Goal: Task Accomplishment & Management: Complete application form

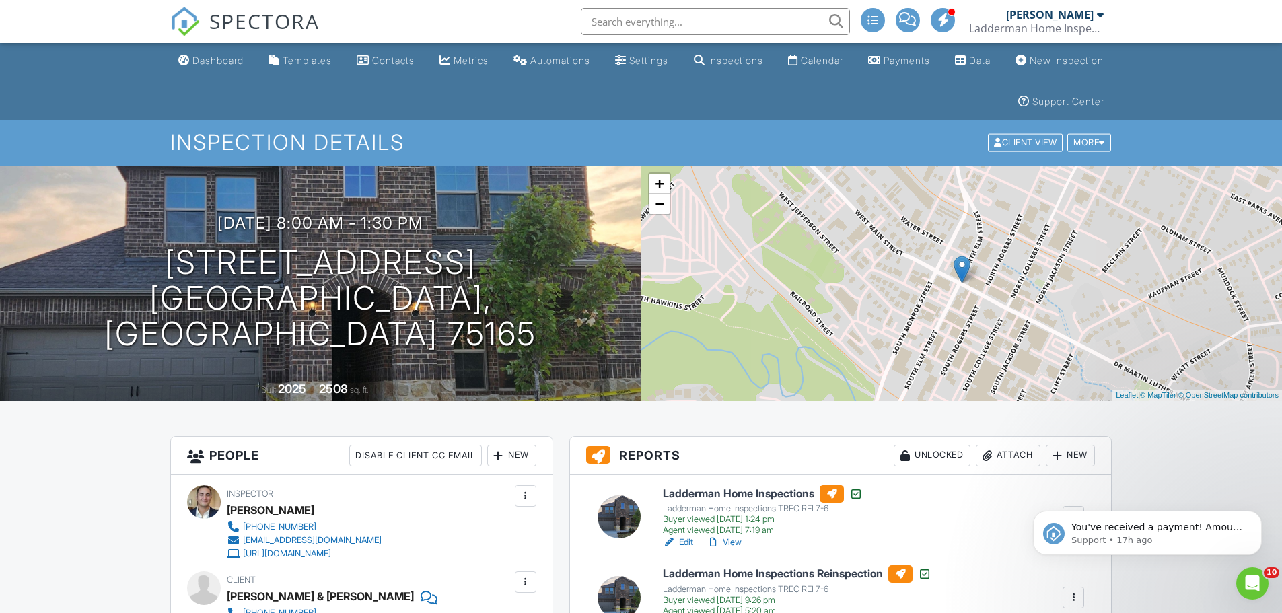
click at [230, 62] on div "Dashboard" at bounding box center [217, 60] width 51 height 11
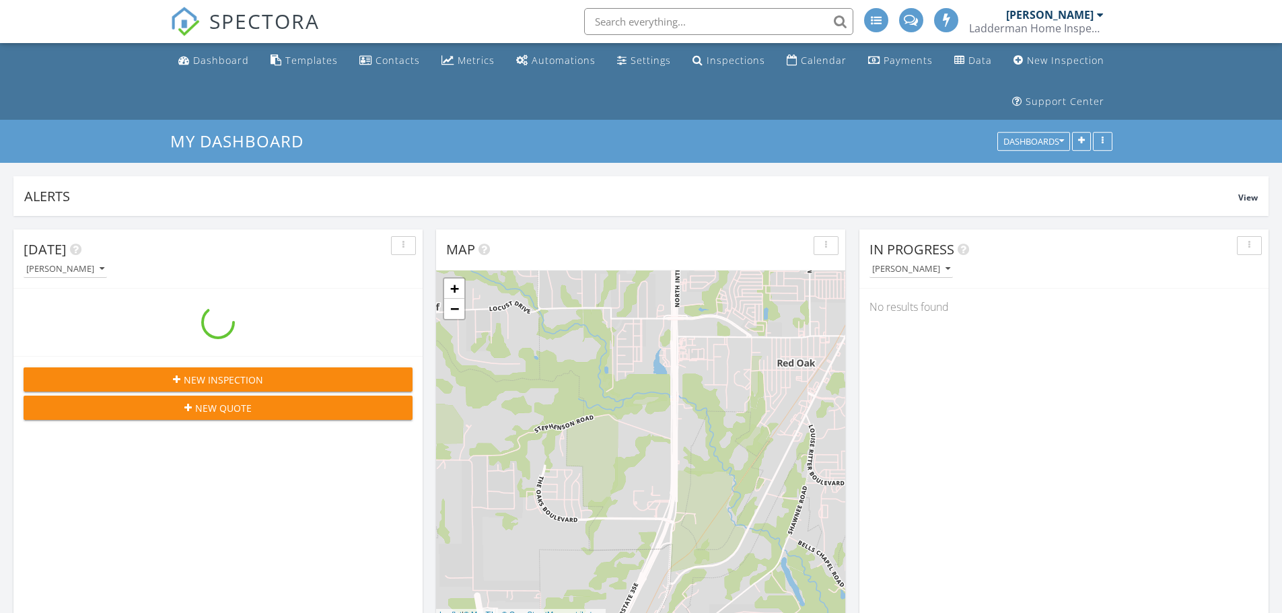
scroll to position [7, 7]
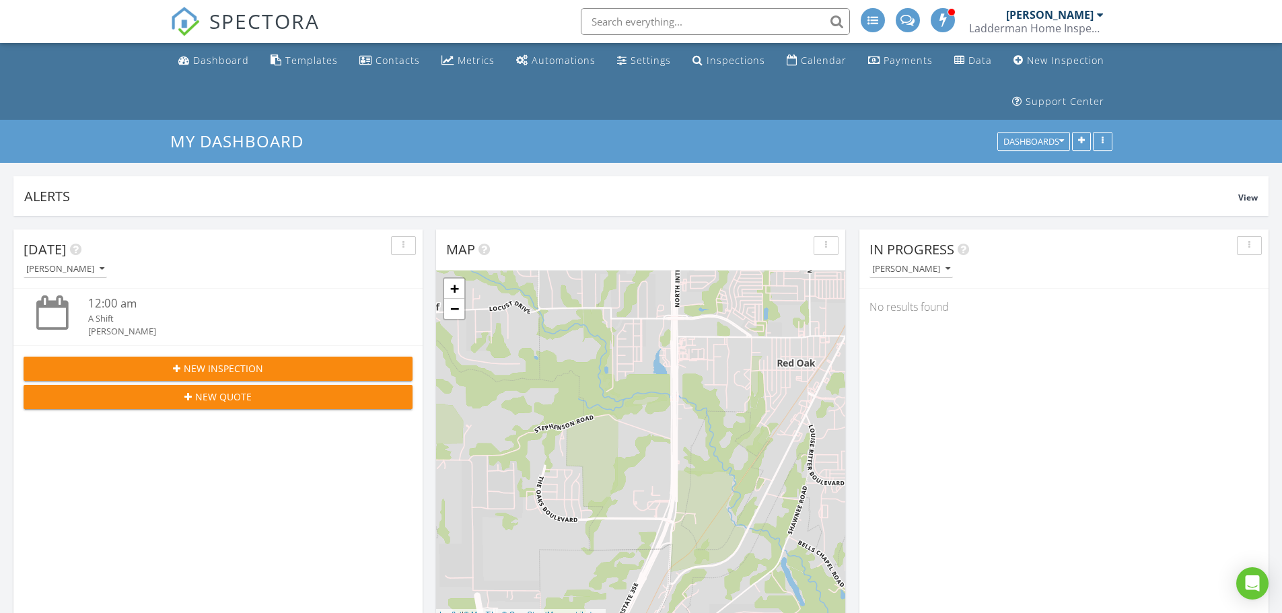
click at [234, 371] on span "New Inspection" at bounding box center [223, 368] width 79 height 14
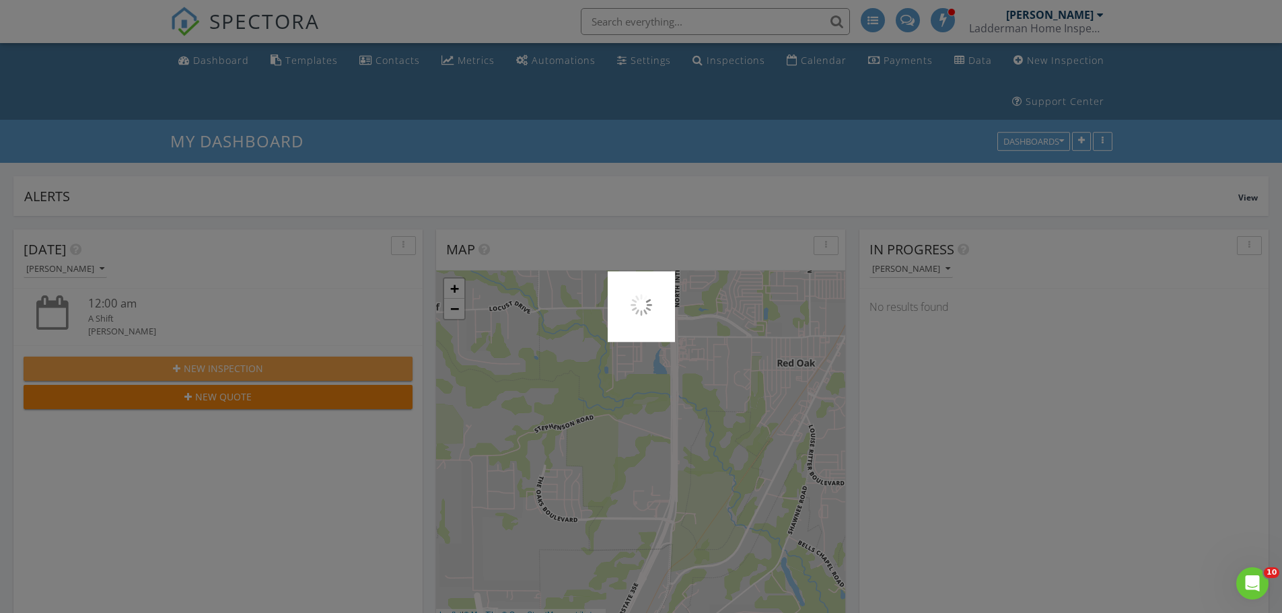
scroll to position [0, 0]
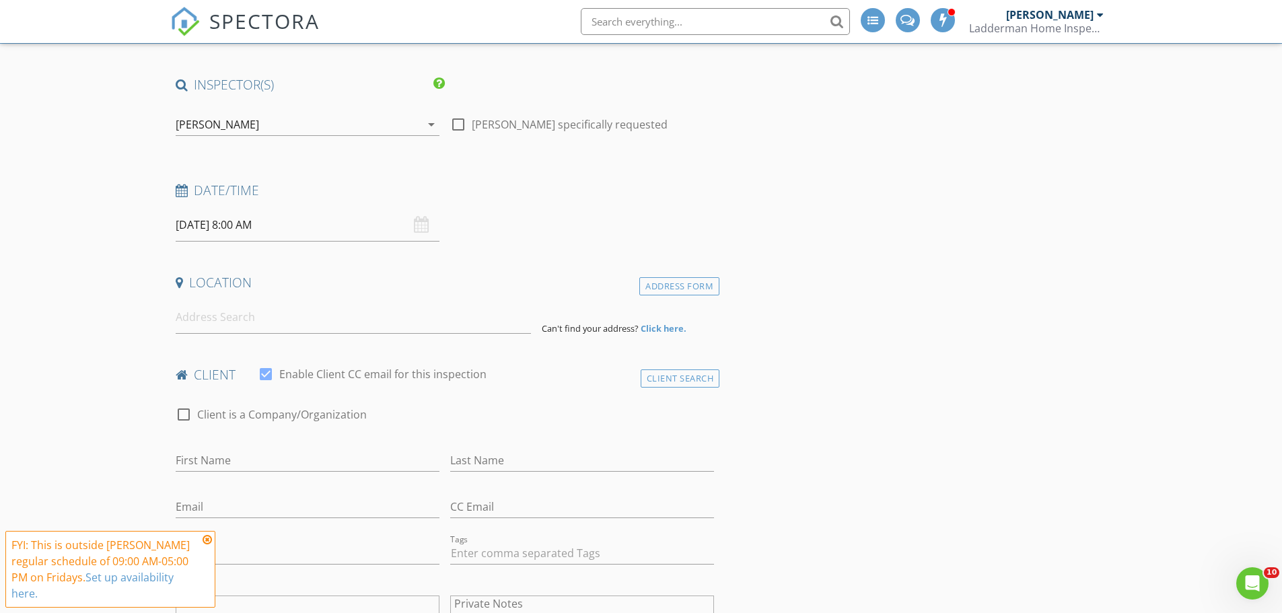
scroll to position [135, 0]
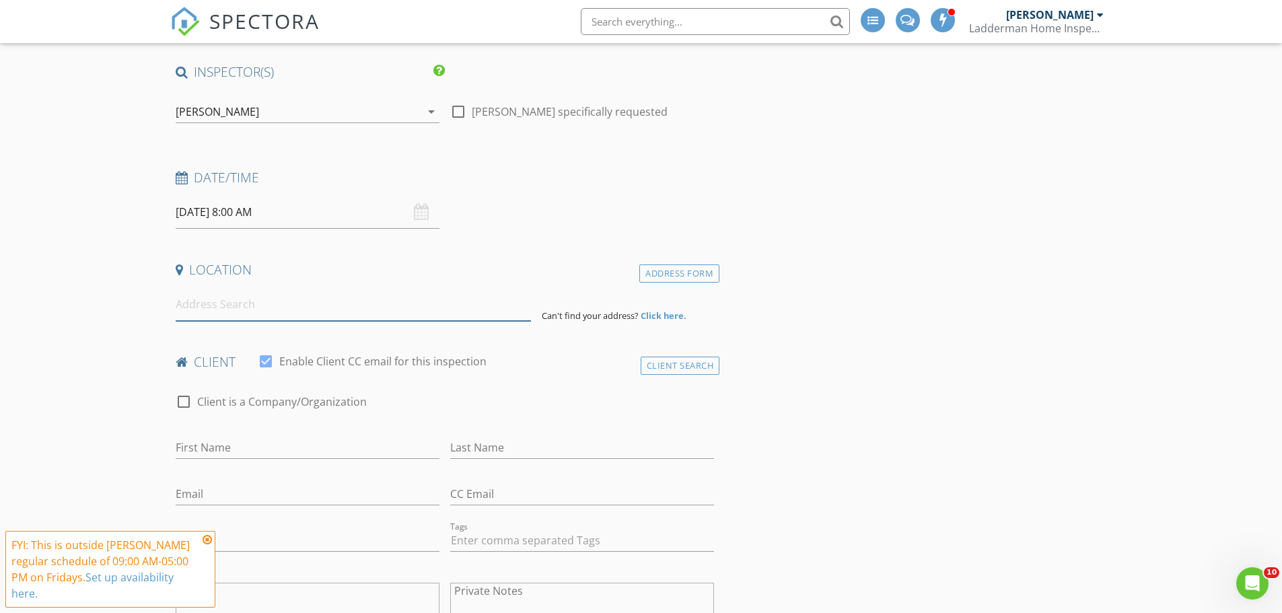
click at [252, 315] on input at bounding box center [353, 304] width 355 height 33
click at [227, 308] on input "512" at bounding box center [353, 304] width 355 height 33
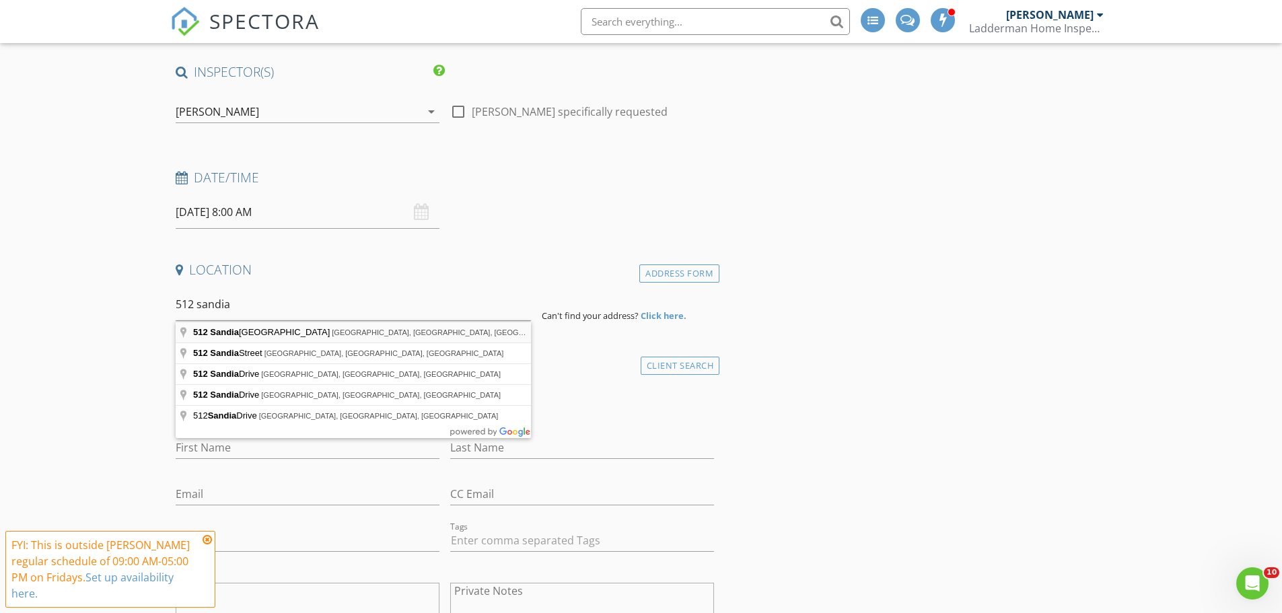
type input "512 Sandia Park Drive, Burleson, TX, USA"
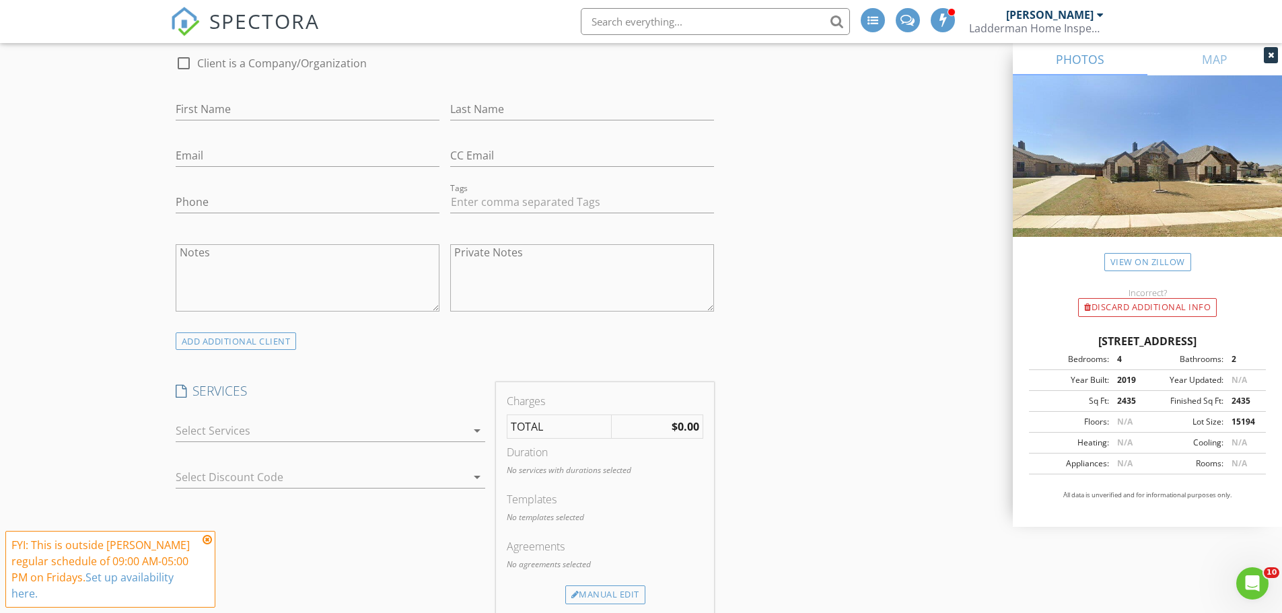
scroll to position [942, 0]
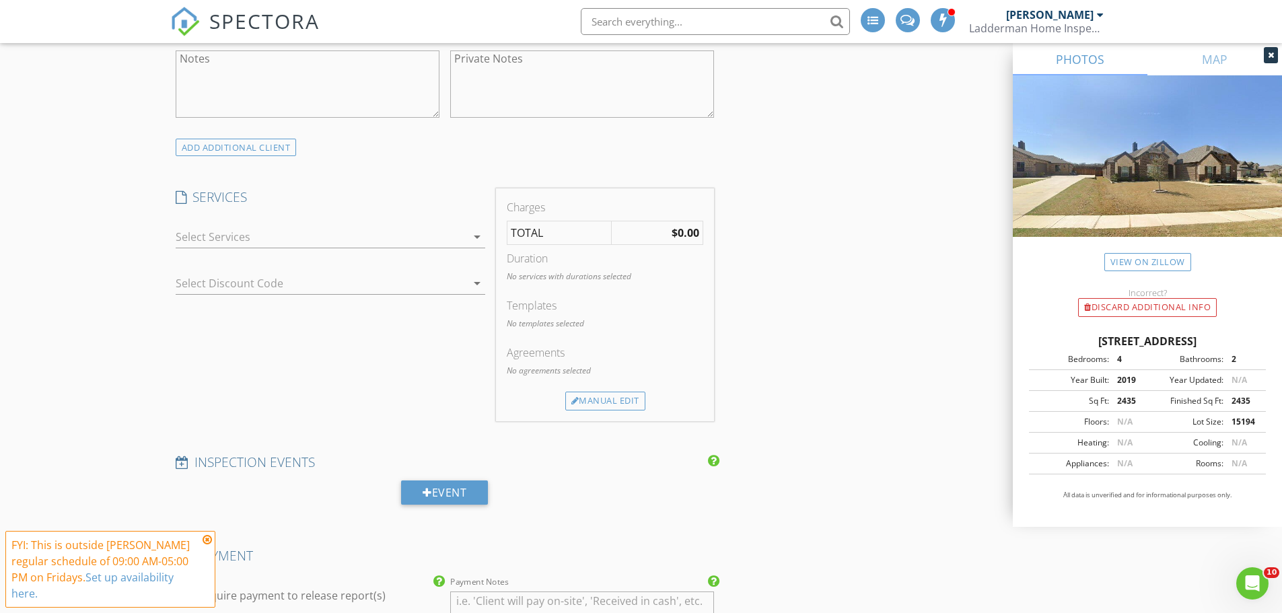
click at [358, 225] on div "check_box_outline_blank Ladderman Home Inspection Includes Thermal Imaging and …" at bounding box center [331, 240] width 310 height 44
click at [345, 241] on div at bounding box center [321, 237] width 291 height 22
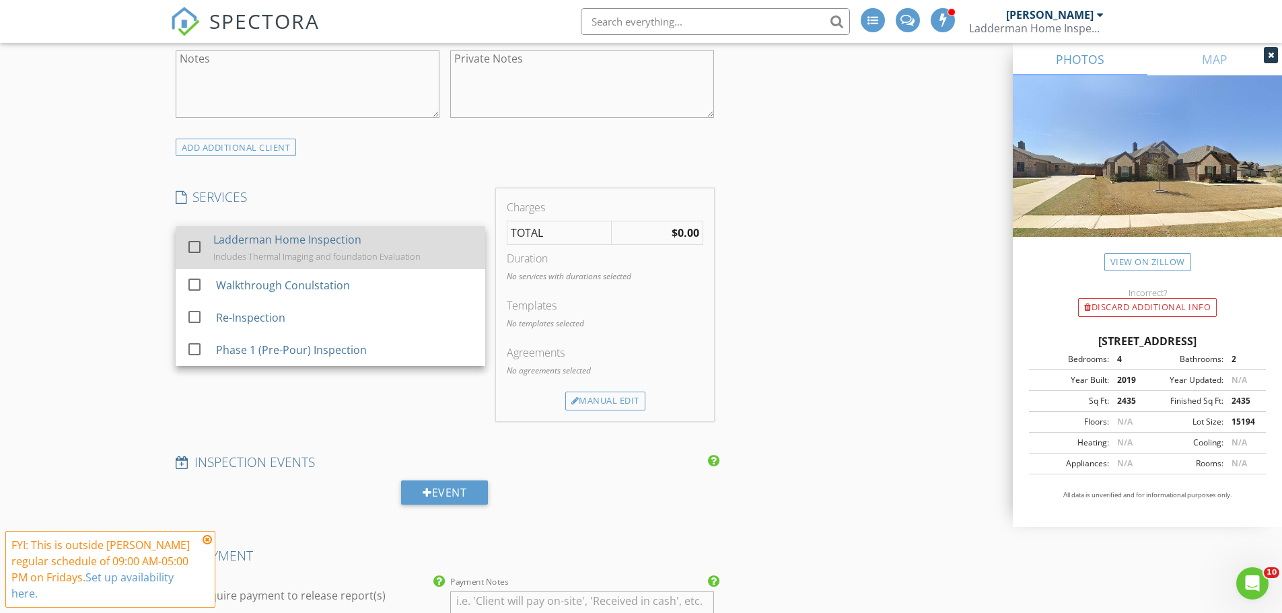
click at [324, 260] on div "Includes Thermal Imaging and foundation Evaluation" at bounding box center [316, 256] width 207 height 11
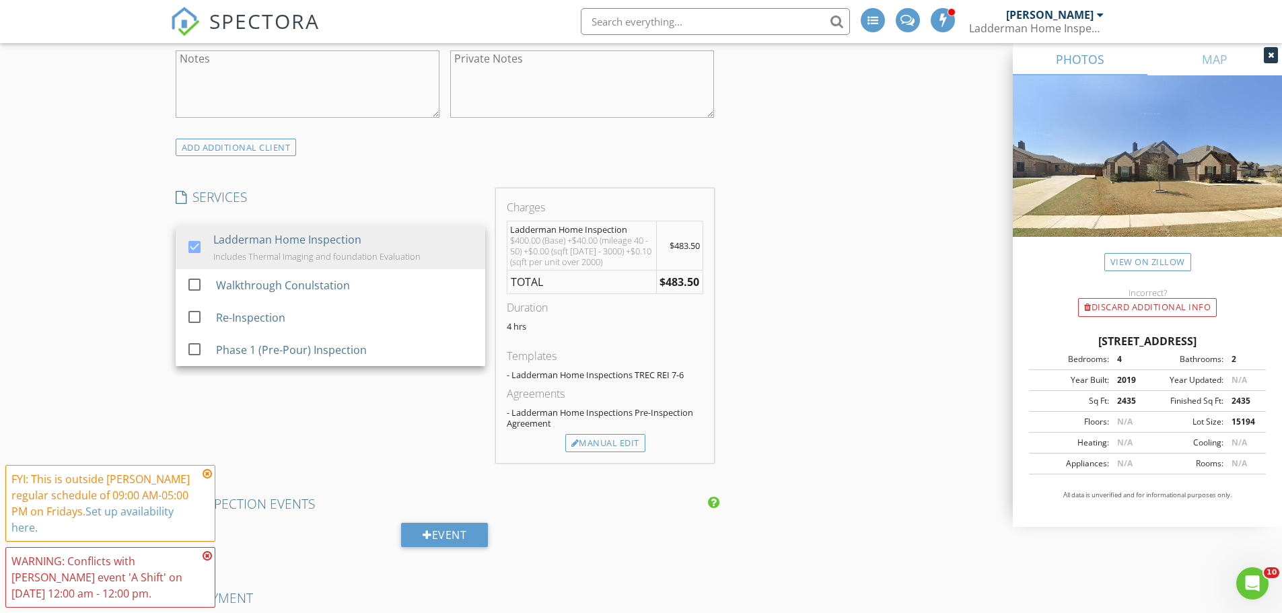
click at [849, 382] on div "INSPECTOR(S) check_box Oscar Vazquez PRIMARY Oscar Vazquez arrow_drop_down chec…" at bounding box center [641, 472] width 942 height 2433
